Goal: Task Accomplishment & Management: Use online tool/utility

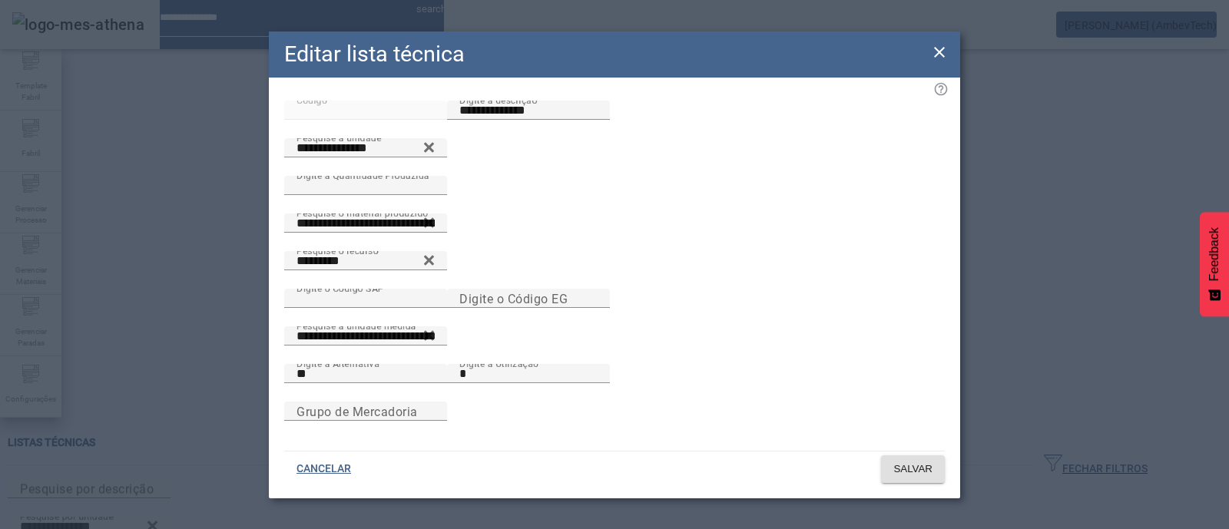
click at [956, 43] on div "Editar lista técnica" at bounding box center [615, 55] width 692 height 46
click at [940, 47] on icon at bounding box center [939, 52] width 11 height 11
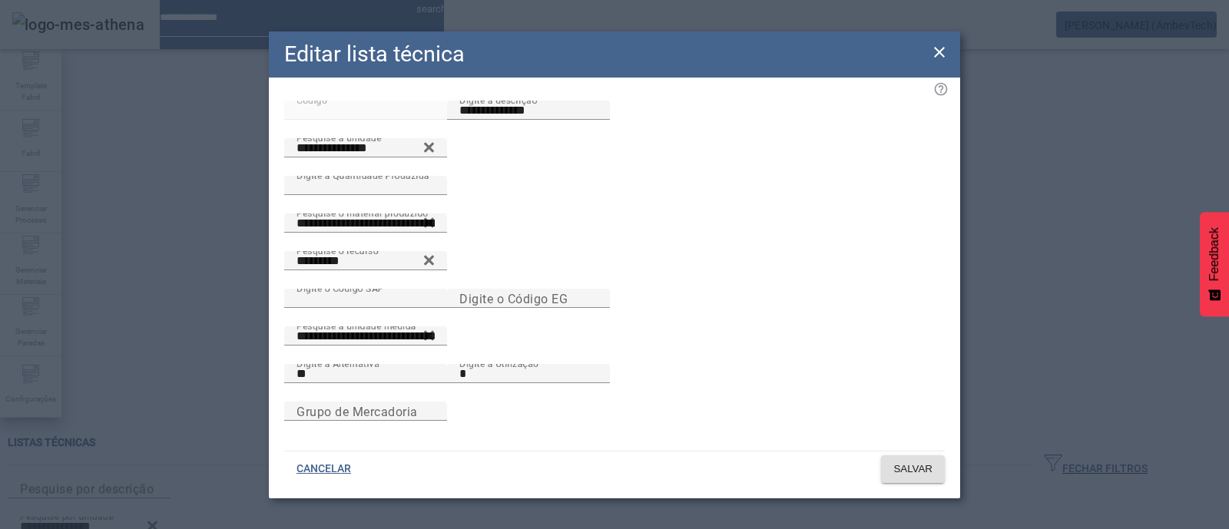
click at [937, 47] on icon at bounding box center [939, 52] width 11 height 11
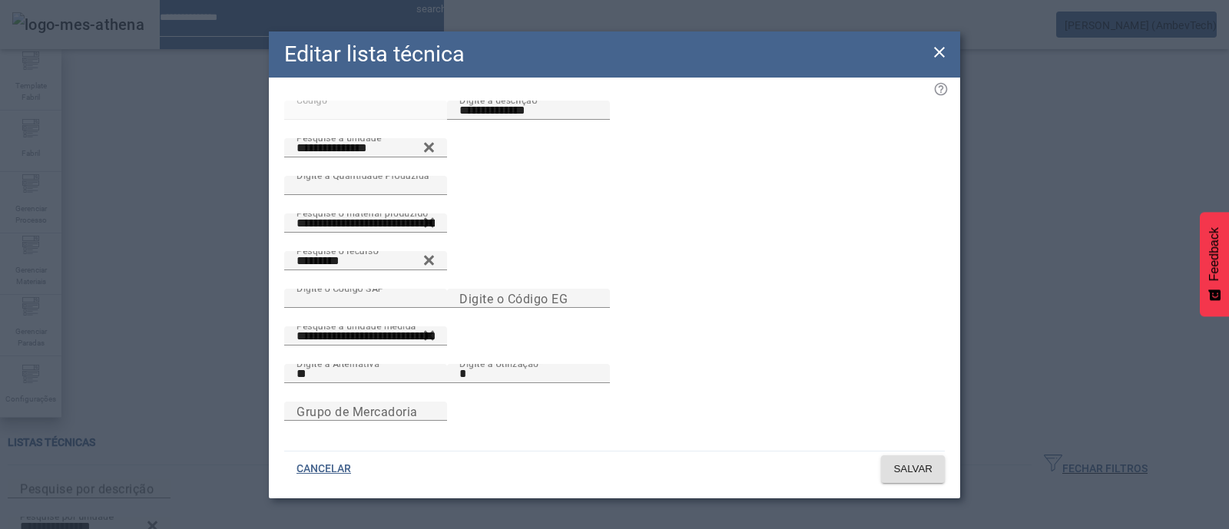
click at [935, 45] on icon at bounding box center [939, 52] width 18 height 18
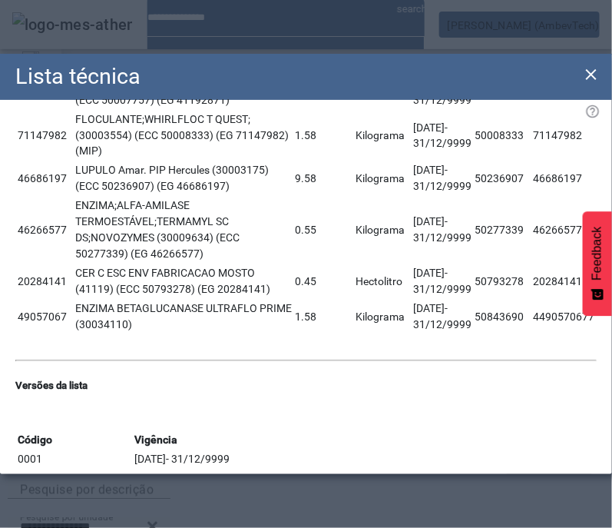
scroll to position [1033, 0]
